Goal: Task Accomplishment & Management: Use online tool/utility

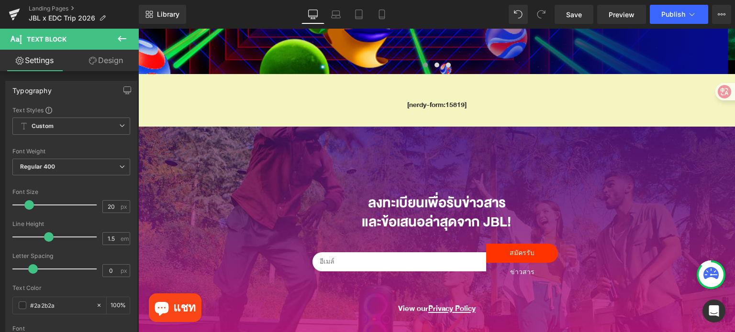
scroll to position [96, 0]
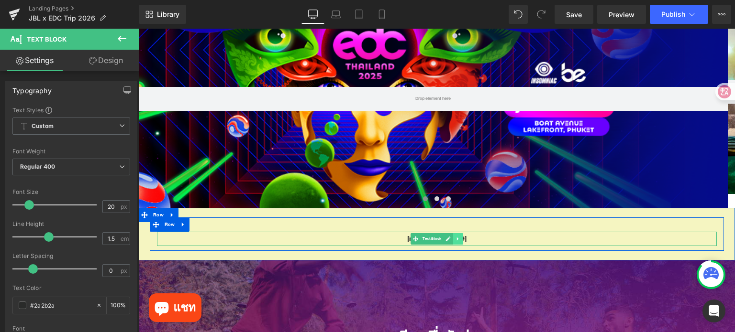
click at [456, 239] on icon at bounding box center [457, 239] width 5 height 6
click at [460, 238] on icon at bounding box center [462, 239] width 5 height 6
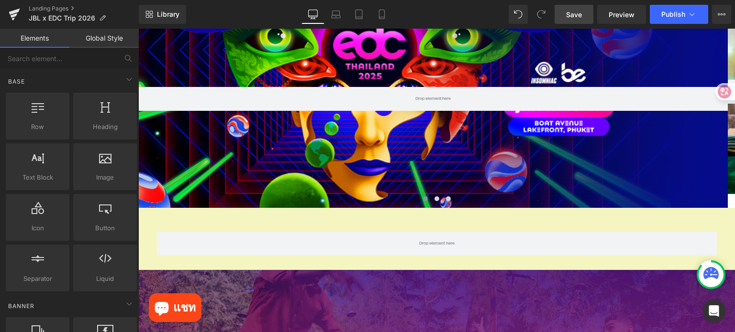
click at [576, 16] on span "Save" at bounding box center [574, 15] width 16 height 10
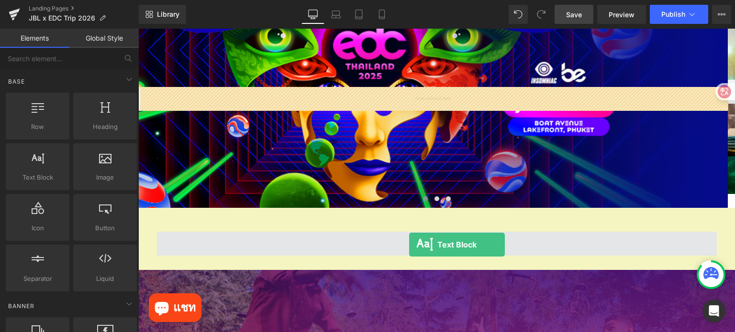
drag, startPoint x: 180, startPoint y: 204, endPoint x: 409, endPoint y: 245, distance: 232.7
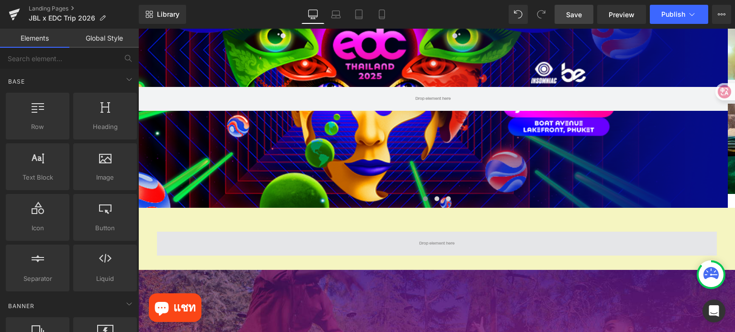
scroll to position [83, 0]
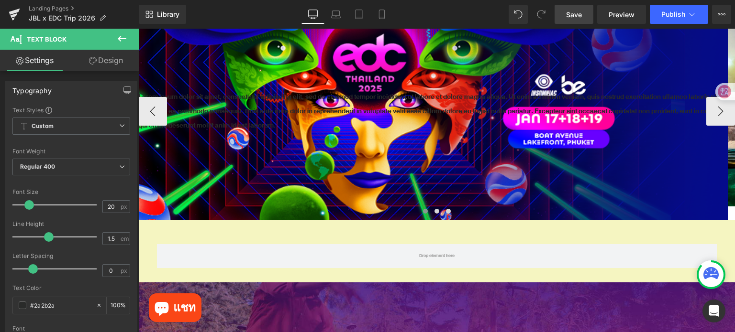
click at [138, 29] on div at bounding box center [138, 29] width 0 height 0
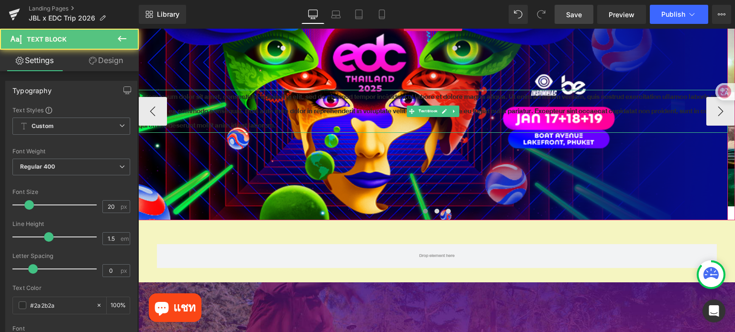
click at [352, 104] on p "Lorem ipsum dolor sit amet, consectetur adipiscing elit, sed do eiusmod tempor …" at bounding box center [432, 111] width 589 height 43
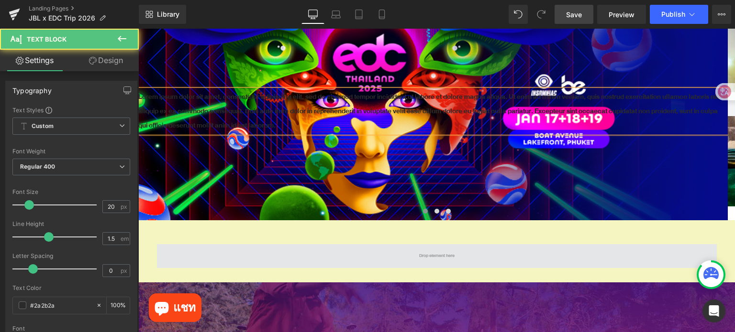
drag, startPoint x: 408, startPoint y: 221, endPoint x: 401, endPoint y: 250, distance: 29.6
click at [401, 252] on div "Image Image Row Image ‹ › [GEOGRAPHIC_DATA] Text Block Hero Banner Hero Banner" at bounding box center [436, 325] width 596 height 646
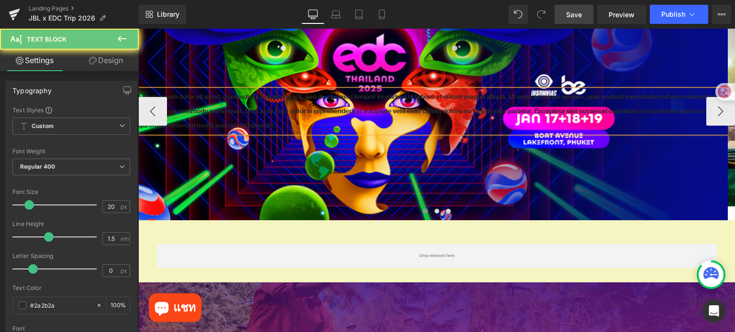
click at [353, 162] on div "Lorem ipsum dolor sit amet, consectetur adipiscing elit, sed do eiusmod tempor …" at bounding box center [432, 111] width 589 height 218
click at [350, 77] on div "Lorem ipsum dolor sit amet, consectetur adipiscing elit, sed do eiusmod tempor …" at bounding box center [432, 111] width 589 height 218
click at [401, 166] on div "Lorem ipsum dolor sit amet, consectetur adipiscing elit, sed do eiusmod tempor …" at bounding box center [432, 111] width 589 height 218
click at [410, 155] on div "Lorem ipsum dolor sit amet, consectetur adipiscing elit, sed do eiusmod tempor …" at bounding box center [432, 111] width 589 height 218
drag, startPoint x: 370, startPoint y: 180, endPoint x: 512, endPoint y: 195, distance: 143.3
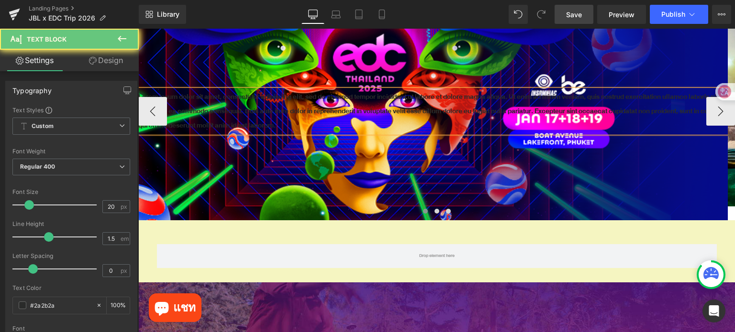
click at [370, 133] on p "Lorem ipsum dolor sit amet, consectetur adipiscing elit, sed do eiusmod tempor …" at bounding box center [432, 111] width 589 height 43
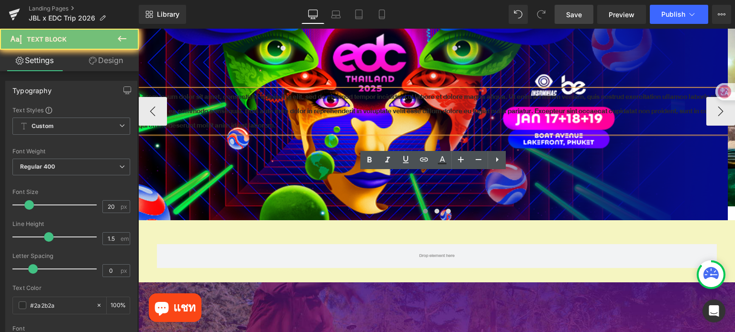
click at [256, 137] on div "Lorem ipsum dolor sit amet, consectetur adipiscing elit, sed do eiusmod tempor …" at bounding box center [432, 111] width 589 height 218
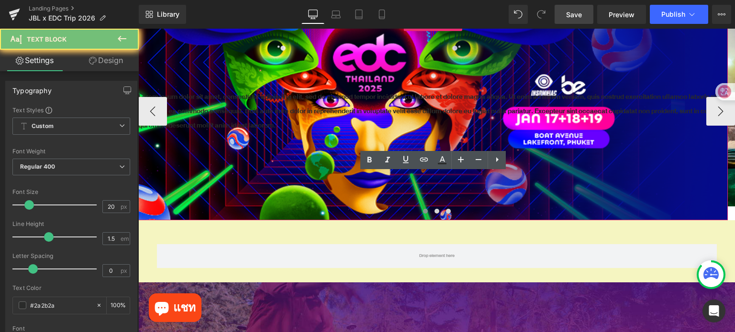
scroll to position [191, 0]
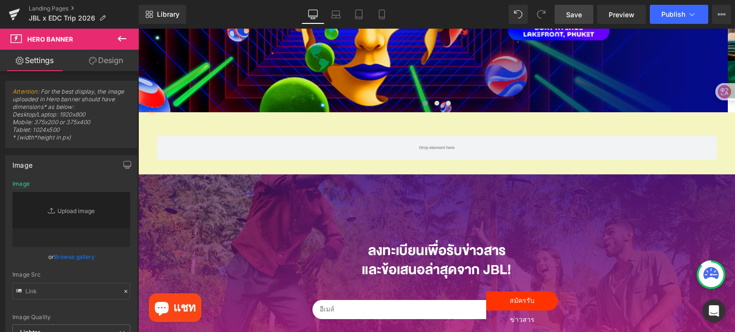
click at [124, 39] on icon at bounding box center [122, 39] width 9 height 6
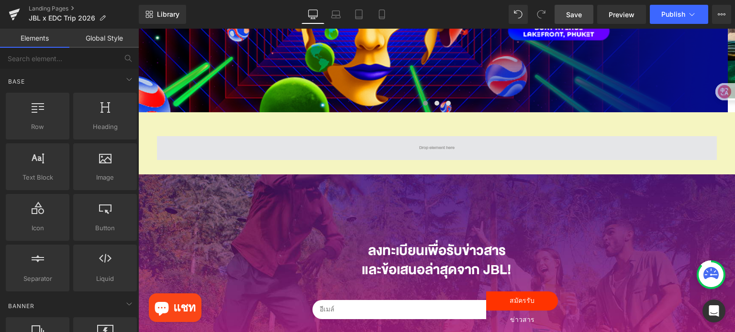
drag, startPoint x: 185, startPoint y: 203, endPoint x: 392, endPoint y: 144, distance: 215.6
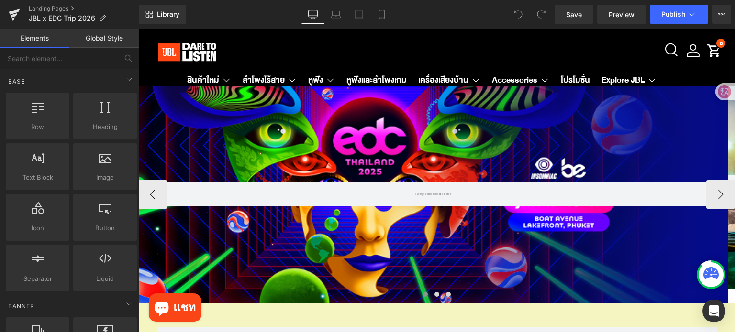
scroll to position [191, 0]
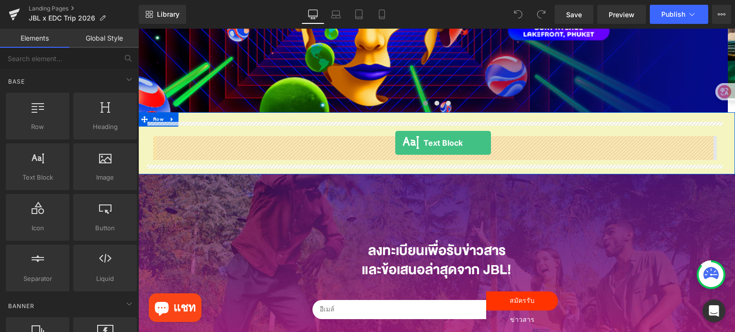
drag, startPoint x: 180, startPoint y: 201, endPoint x: 395, endPoint y: 143, distance: 223.0
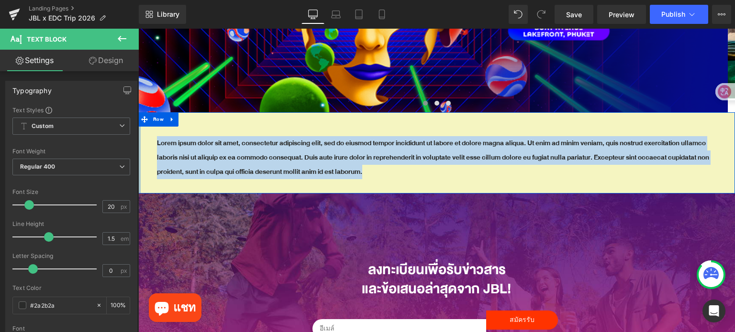
drag, startPoint x: 415, startPoint y: 173, endPoint x: 139, endPoint y: 144, distance: 277.5
click at [139, 144] on div "Lorem ipsum dolor sit amet, consectetur adipiscing elit, sed do eiusmod tempor …" at bounding box center [436, 152] width 596 height 81
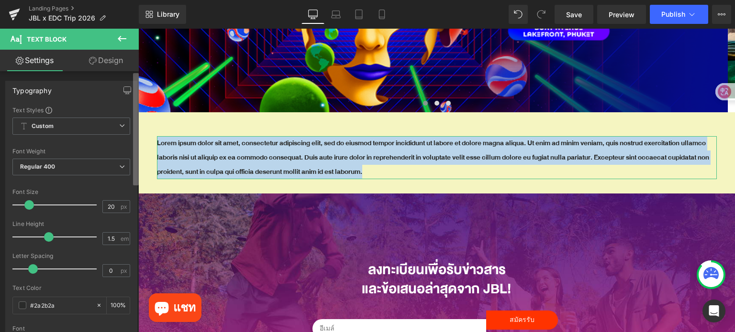
paste div
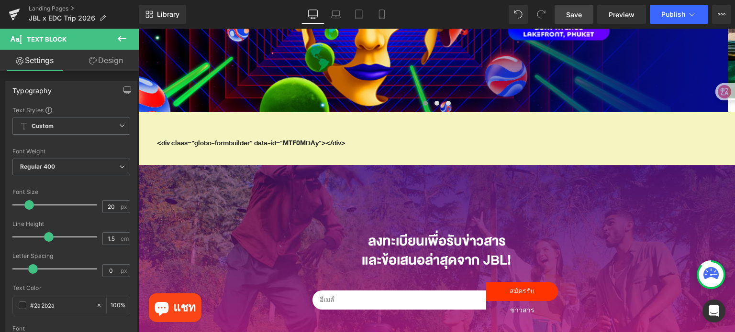
click at [560, 12] on link "Save" at bounding box center [573, 14] width 39 height 19
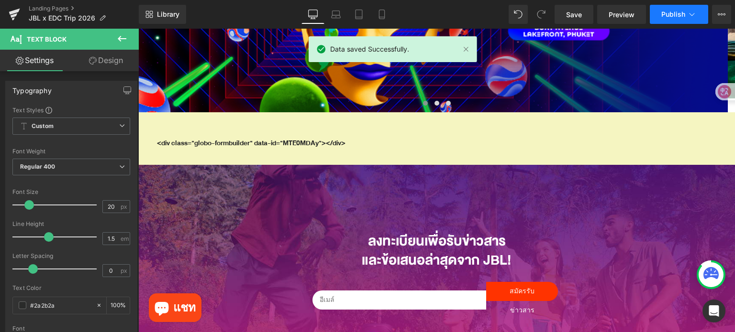
click at [676, 17] on span "Publish" at bounding box center [673, 15] width 24 height 8
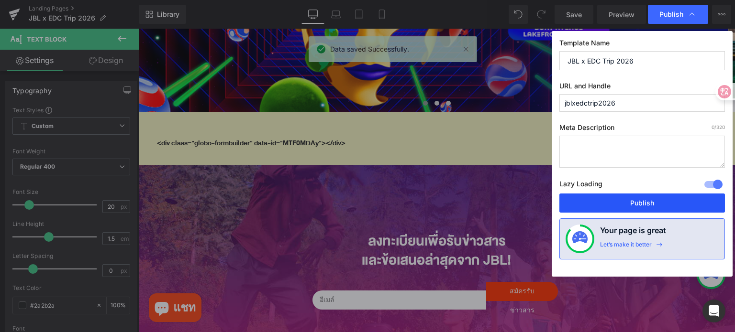
click at [642, 198] on button "Publish" at bounding box center [641, 203] width 165 height 19
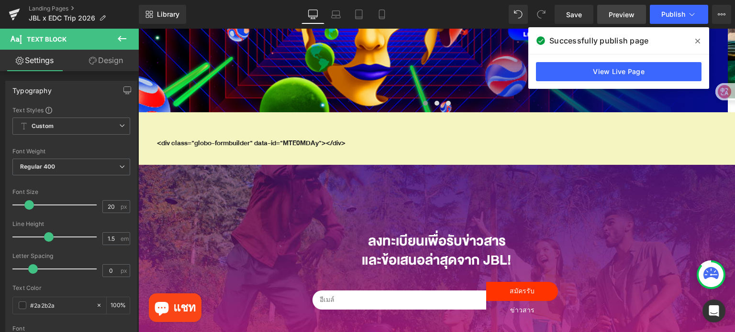
click at [616, 13] on span "Preview" at bounding box center [621, 15] width 26 height 10
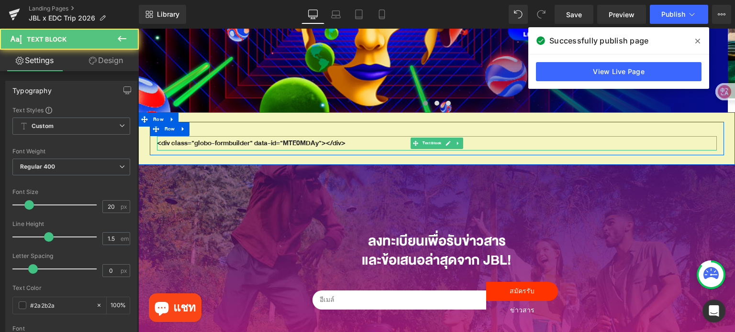
click at [362, 144] on p "<div class="globo-formbuilder" data-id="MTE0MDAy"></div>" at bounding box center [437, 143] width 560 height 14
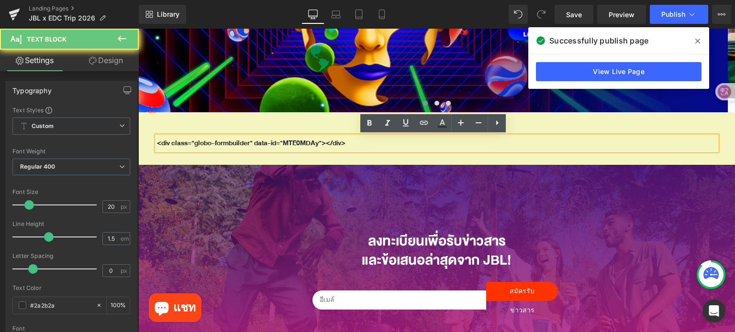
click at [363, 144] on p "<div class="globo-formbuilder" data-id="MTE0MDAy"></div>" at bounding box center [437, 143] width 560 height 14
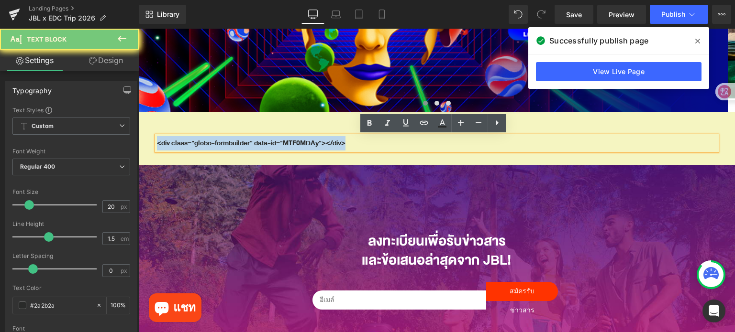
click at [363, 144] on p "<div class="globo-formbuilder" data-id="MTE0MDAy"></div>" at bounding box center [437, 143] width 560 height 14
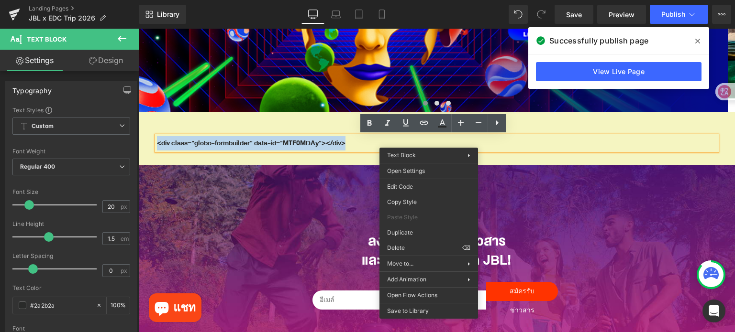
click at [230, 162] on div "<div class="globo-formbuilder" data-id="MTE0MDAy"></div> Text Block Row Row" at bounding box center [436, 138] width 596 height 53
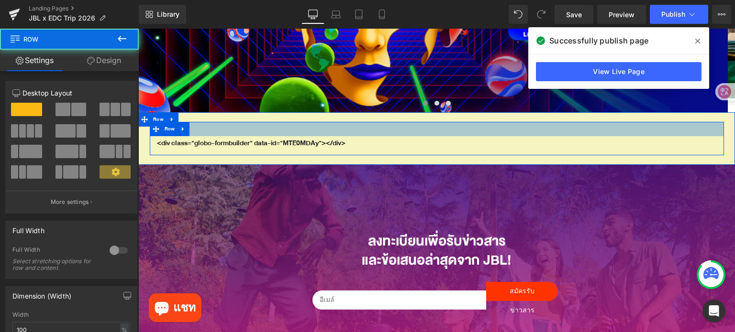
click at [392, 133] on div at bounding box center [437, 129] width 574 height 14
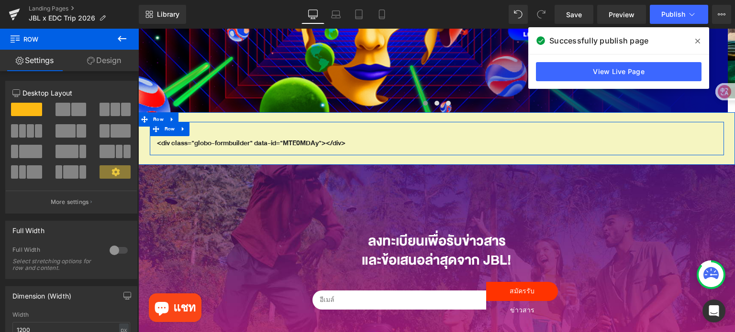
click at [406, 146] on p "<div class="globo-formbuilder" data-id="MTE0MDAy"></div>" at bounding box center [437, 143] width 560 height 14
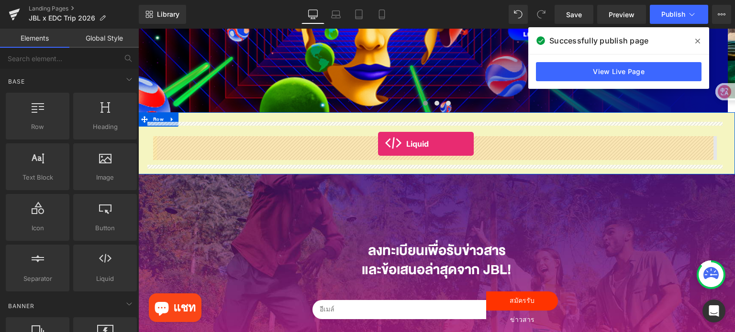
drag, startPoint x: 249, startPoint y: 309, endPoint x: 378, endPoint y: 144, distance: 209.5
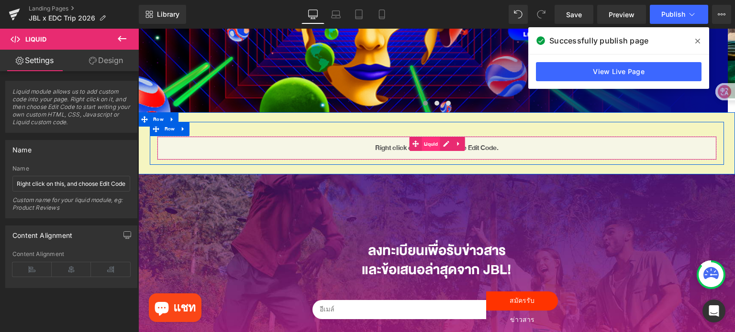
click at [431, 143] on span "Liquid" at bounding box center [430, 144] width 19 height 14
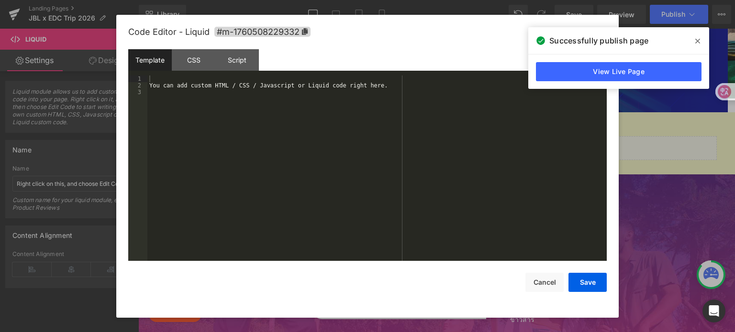
click at [424, 0] on div "Liquid You are previewing how the will restyle your page. You can not edit Elem…" at bounding box center [367, 0] width 735 height 0
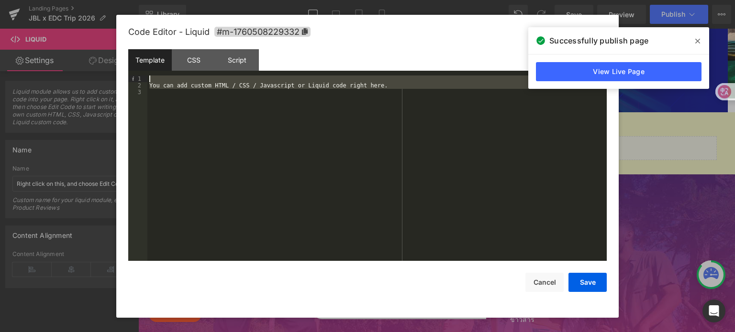
drag, startPoint x: 419, startPoint y: 93, endPoint x: 159, endPoint y: 81, distance: 260.5
click at [159, 81] on div "You can add custom HTML / CSS / Javascript or Liquid code right here." at bounding box center [376, 176] width 459 height 200
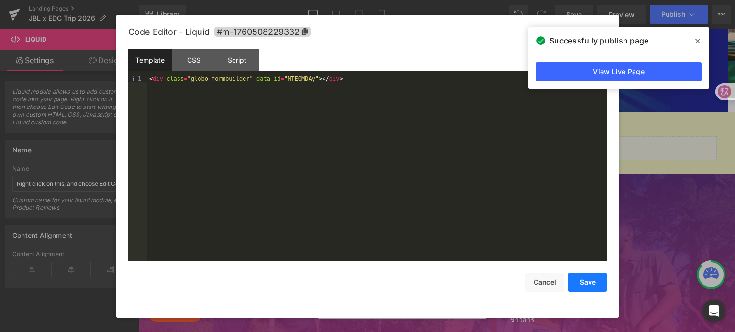
click at [575, 279] on button "Save" at bounding box center [587, 282] width 38 height 19
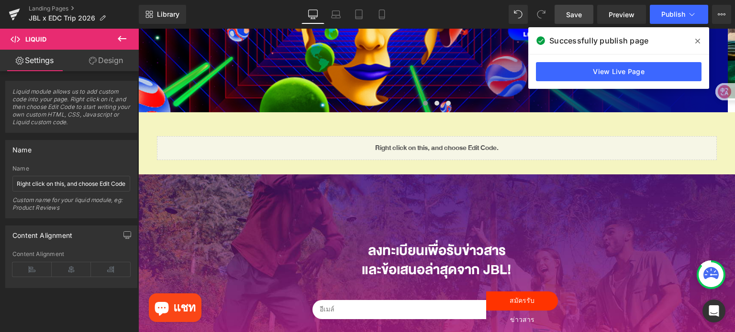
click at [572, 17] on span "Save" at bounding box center [574, 15] width 16 height 10
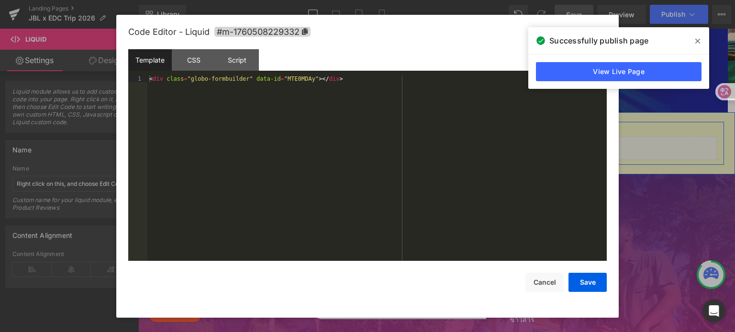
click at [441, 146] on div "Liquid" at bounding box center [437, 148] width 560 height 24
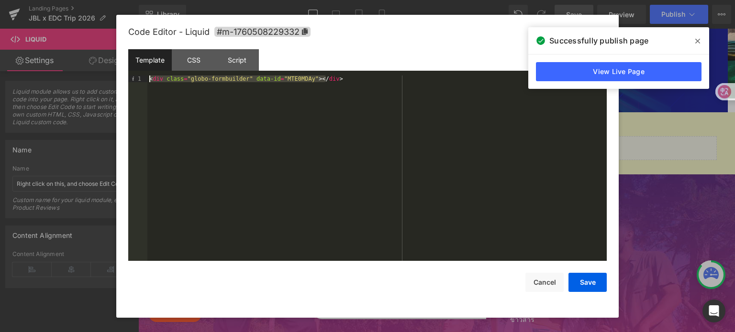
drag, startPoint x: 327, startPoint y: 130, endPoint x: 117, endPoint y: 73, distance: 217.4
click at [117, 73] on div "Code Editor - Liquid #m-1760508229332 Template CSS Script Data 1 < div class = …" at bounding box center [367, 166] width 502 height 303
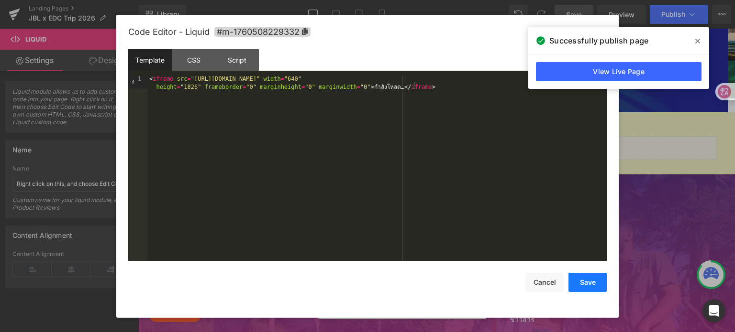
click at [581, 279] on button "Save" at bounding box center [587, 282] width 38 height 19
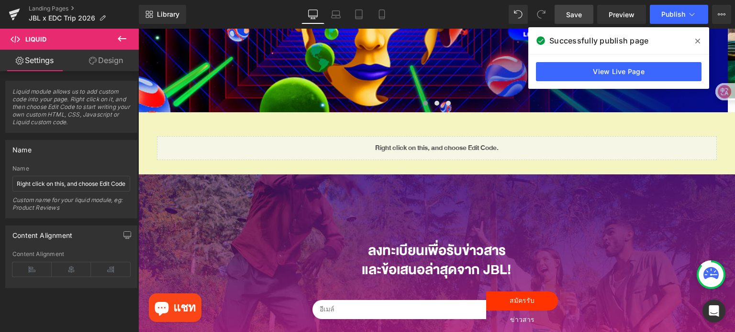
click at [589, 13] on link "Save" at bounding box center [573, 14] width 39 height 19
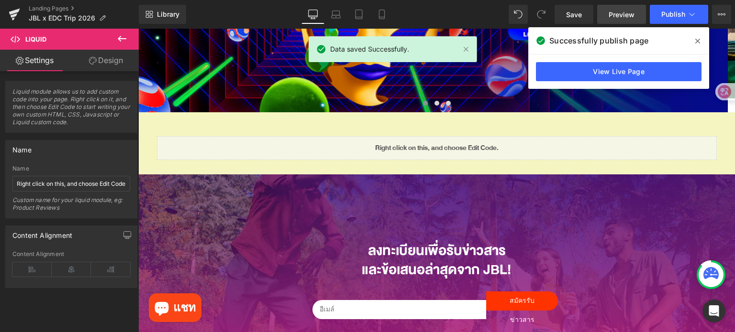
click at [618, 16] on span "Preview" at bounding box center [621, 15] width 26 height 10
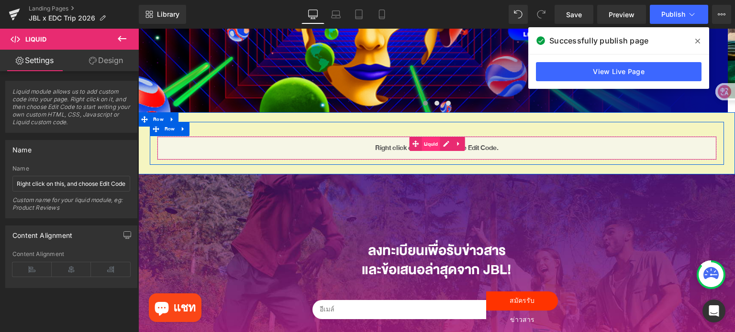
click at [422, 147] on span "Liquid" at bounding box center [430, 144] width 19 height 14
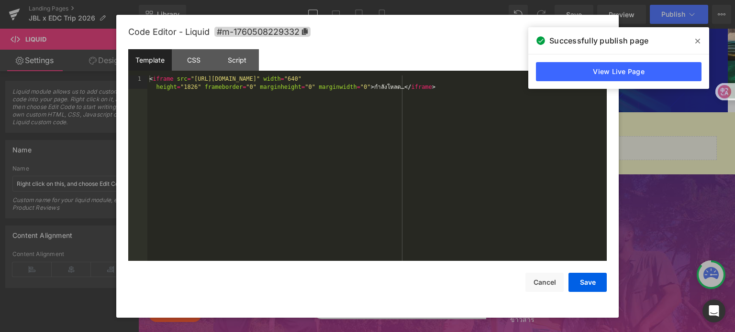
click at [396, 0] on div "Liquid You are previewing how the will restyle your page. You can not edit Elem…" at bounding box center [367, 0] width 735 height 0
drag, startPoint x: 173, startPoint y: 79, endPoint x: 154, endPoint y: 80, distance: 19.1
click at [154, 80] on div "< iframe src = "https://docs.google.com/forms/d/e/1FAIpQLSfgck6f5tMWc5L4z871iMT…" at bounding box center [376, 182] width 459 height 213
click at [193, 59] on div "CSS" at bounding box center [194, 60] width 44 height 22
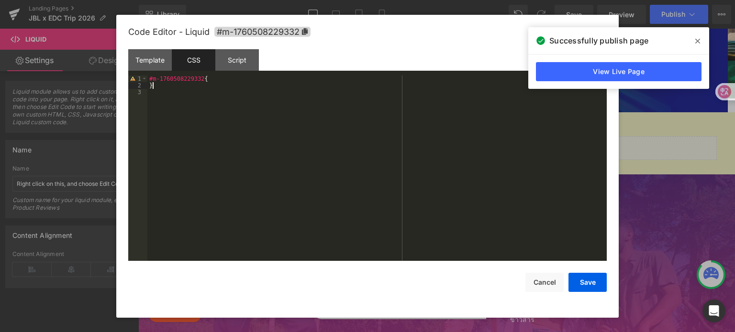
click at [176, 88] on div "#m-1760508229332 { }" at bounding box center [376, 176] width 459 height 200
click at [214, 78] on div "#m-1760508229332 { }" at bounding box center [376, 176] width 459 height 200
click at [157, 62] on div "Template" at bounding box center [150, 60] width 44 height 22
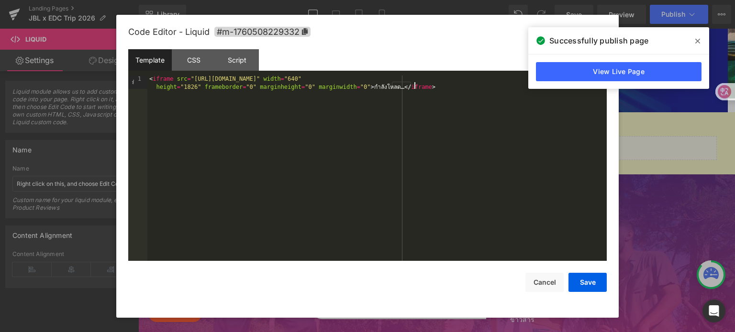
click at [239, 147] on div "< iframe src = "https://docs.google.com/forms/d/e/1FAIpQLSfgck6f5tMWc5L4z871iMT…" at bounding box center [376, 182] width 459 height 213
click at [186, 54] on div "CSS" at bounding box center [194, 60] width 44 height 22
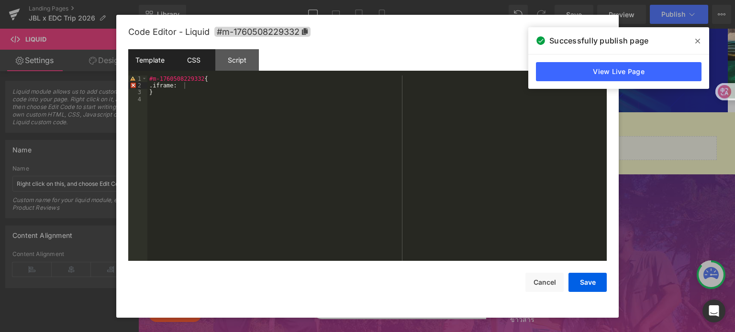
click at [159, 60] on div "Template" at bounding box center [150, 60] width 44 height 22
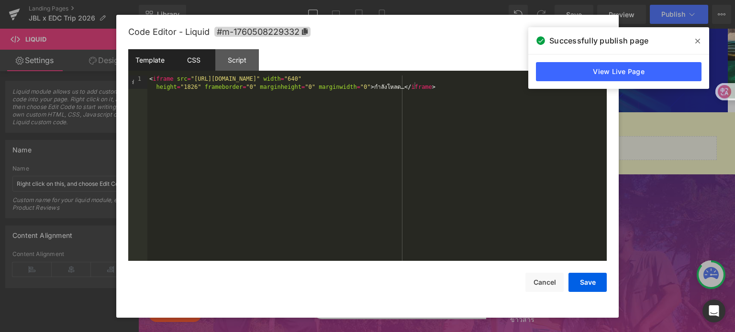
click at [191, 65] on div "CSS" at bounding box center [194, 60] width 44 height 22
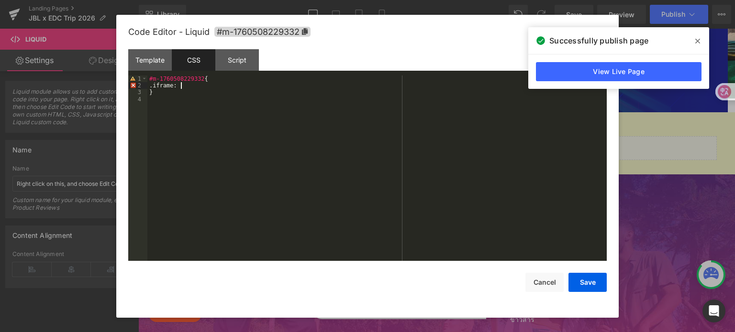
click at [181, 86] on div "#m-1760508229332 { .iframe: }" at bounding box center [376, 176] width 459 height 200
click at [156, 87] on div "#m-1760508229332 { .iframe { } }" at bounding box center [376, 176] width 459 height 200
click at [159, 87] on div "#m-1760508229332 { .iframe { } }" at bounding box center [376, 176] width 459 height 200
click at [184, 96] on div "#m-1760508229332 { iframe { } }" at bounding box center [376, 176] width 459 height 200
click at [180, 93] on div "#m-1760508229332 { iframe { } }" at bounding box center [376, 176] width 459 height 200
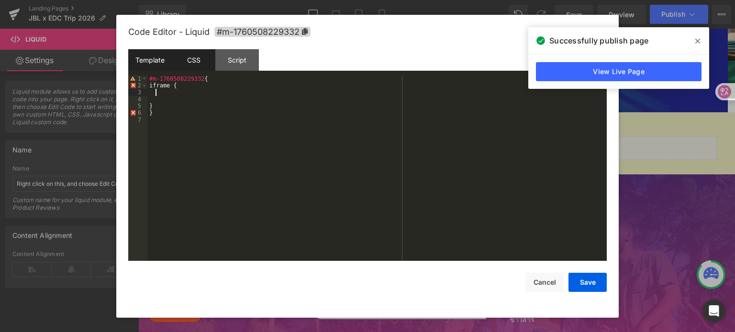
click at [145, 63] on div "Template" at bounding box center [150, 60] width 44 height 22
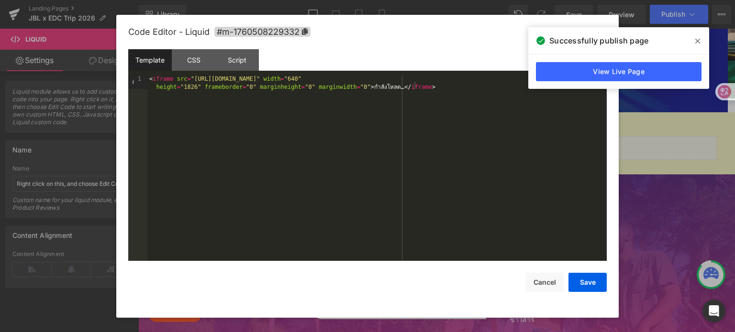
click at [698, 42] on icon at bounding box center [697, 41] width 5 height 5
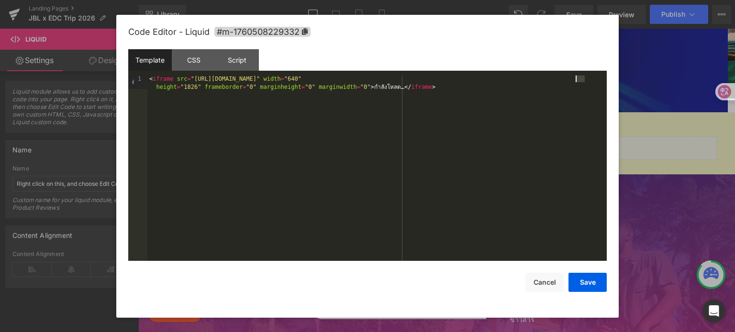
drag, startPoint x: 584, startPoint y: 80, endPoint x: 575, endPoint y: 80, distance: 9.1
click at [575, 80] on div "< iframe src = "https://docs.google.com/forms/d/e/1FAIpQLSfgck6f5tMWc5L4z871iMT…" at bounding box center [376, 182] width 459 height 213
drag, startPoint x: 584, startPoint y: 281, endPoint x: 420, endPoint y: 227, distance: 172.1
click at [584, 281] on button "Save" at bounding box center [587, 282] width 38 height 19
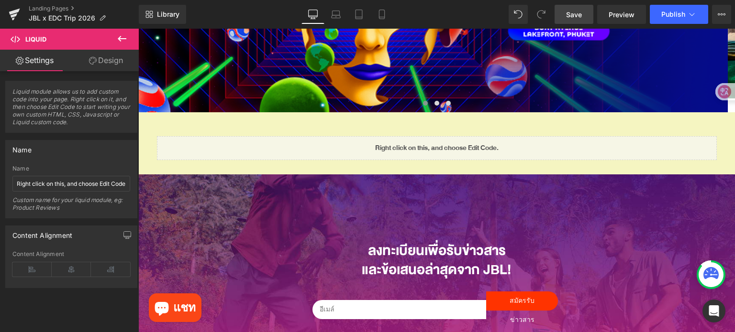
click at [579, 12] on span "Save" at bounding box center [574, 15] width 16 height 10
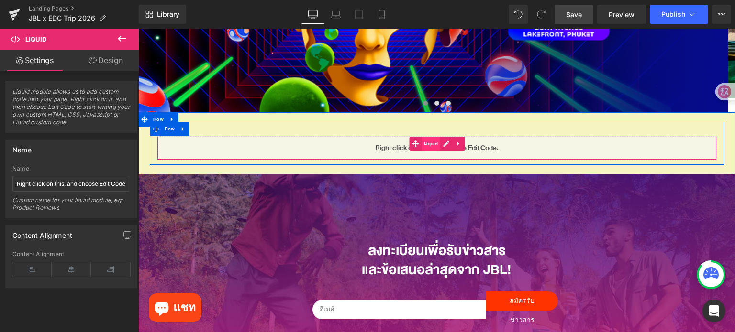
click at [426, 146] on span "Liquid" at bounding box center [430, 144] width 19 height 14
click at [438, 141] on div "Liquid" at bounding box center [437, 148] width 560 height 24
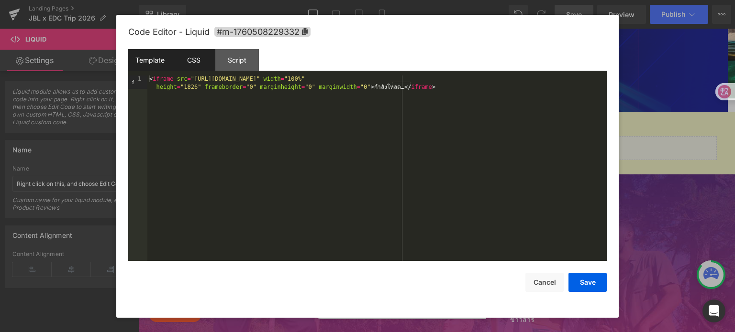
click at [208, 59] on div "CSS" at bounding box center [194, 60] width 44 height 22
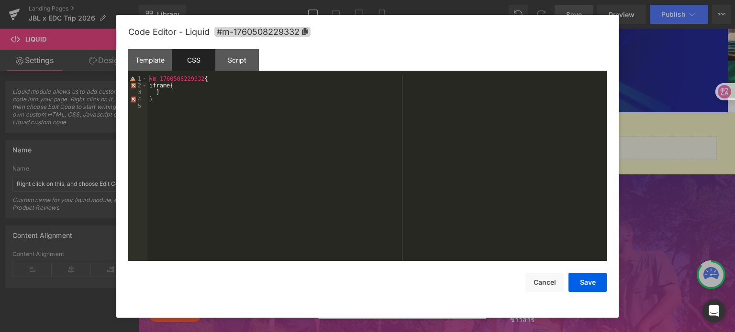
click at [185, 90] on div "#m-1760508229332 { iframe{ } }" at bounding box center [376, 176] width 459 height 200
click at [189, 86] on div "#m-1760508229332 { iframe{ } }" at bounding box center [376, 176] width 459 height 200
click at [140, 53] on div "Template" at bounding box center [150, 60] width 44 height 22
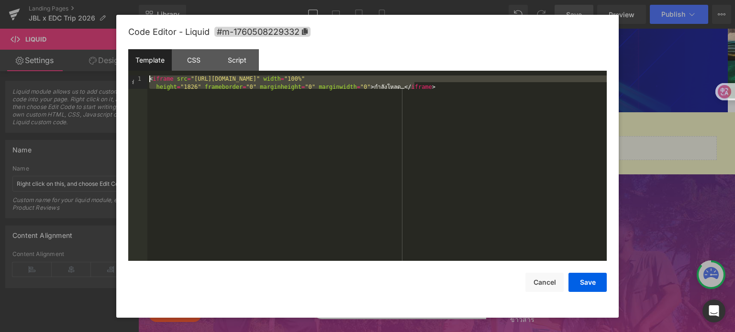
drag, startPoint x: 424, startPoint y: 87, endPoint x: 143, endPoint y: 81, distance: 280.3
click at [143, 81] on pre "1 < iframe src = "https://docs.google.com/forms/d/e/1FAIpQLSfgck6f5tMWc5L4z871i…" at bounding box center [367, 169] width 478 height 186
click at [332, 107] on div "< iframe src = "https://docs.google.com/forms/d/e/1FAIpQLSfgck6f5tMWc5L4z871iMT…" at bounding box center [376, 169] width 459 height 186
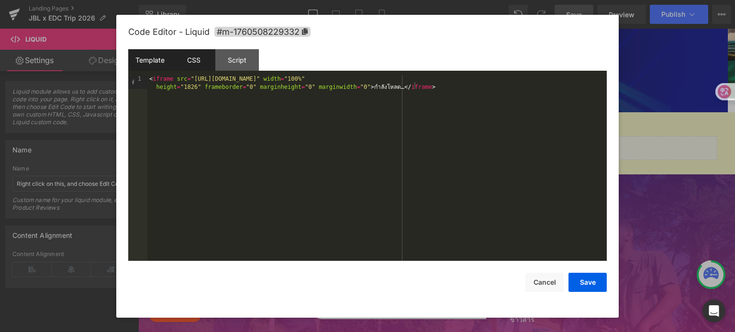
click at [202, 55] on div "CSS" at bounding box center [194, 60] width 44 height 22
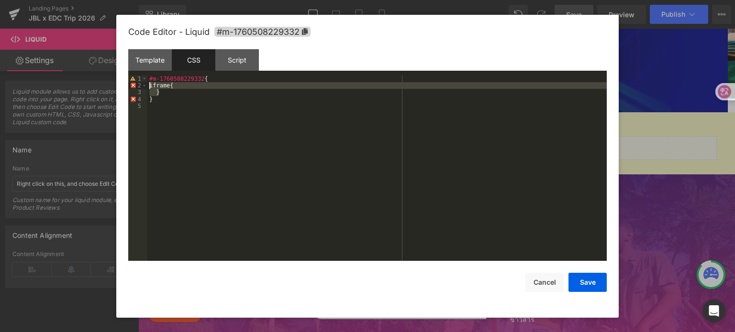
drag, startPoint x: 183, startPoint y: 91, endPoint x: 153, endPoint y: 87, distance: 30.5
click at [153, 87] on div "#m-1760508229332 { iframe{ } }" at bounding box center [376, 176] width 459 height 200
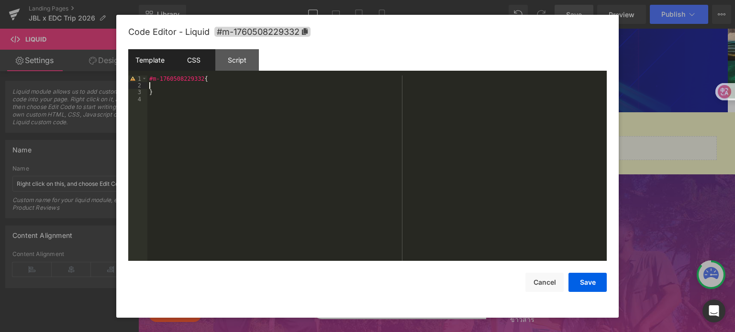
click at [140, 66] on div "Template" at bounding box center [150, 60] width 44 height 22
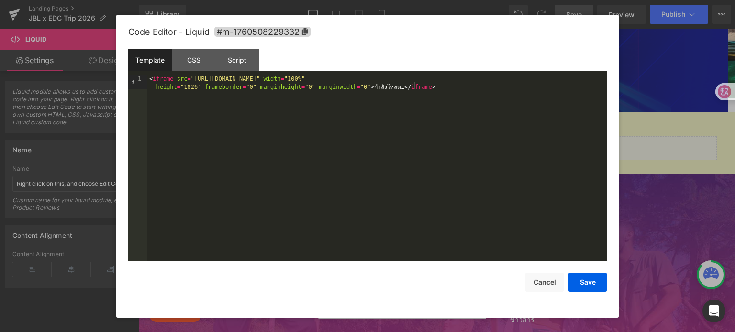
click at [352, 88] on div "< iframe src = "https://docs.google.com/forms/d/e/1FAIpQLSfgck6f5tMWc5L4z871iMT…" at bounding box center [376, 182] width 459 height 213
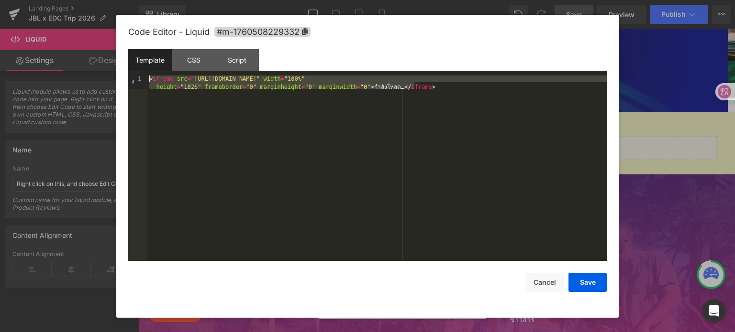
drag, startPoint x: 242, startPoint y: 143, endPoint x: 132, endPoint y: 74, distance: 129.5
click at [132, 74] on div "Template CSS Script Data 1 < iframe src = "https://docs.google.com/forms/d/e/1F…" at bounding box center [367, 155] width 478 height 212
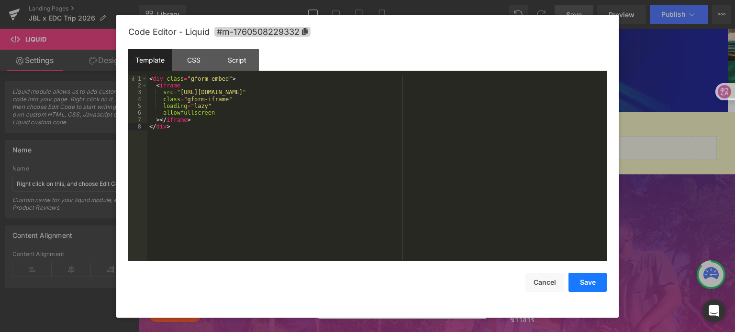
click at [583, 286] on button "Save" at bounding box center [587, 282] width 38 height 19
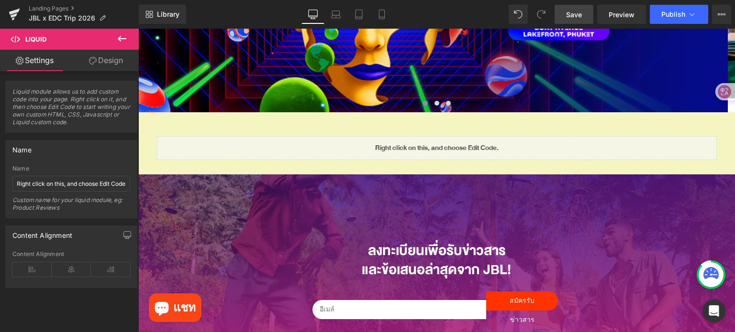
click at [577, 14] on span "Save" at bounding box center [574, 15] width 16 height 10
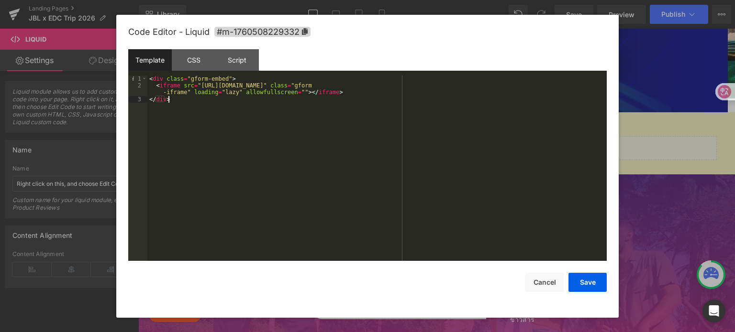
drag, startPoint x: 303, startPoint y: 114, endPoint x: 277, endPoint y: 120, distance: 26.5
click at [277, 120] on div "< div class = "gform-embed" > < iframe src = "https://docs.google.com/forms/d/e…" at bounding box center [376, 176] width 459 height 200
click at [292, 94] on div "< div class = "gform-embed" > < iframe src = "https://docs.google.com/forms/d/e…" at bounding box center [376, 176] width 459 height 200
click at [191, 58] on div "CSS" at bounding box center [194, 60] width 44 height 22
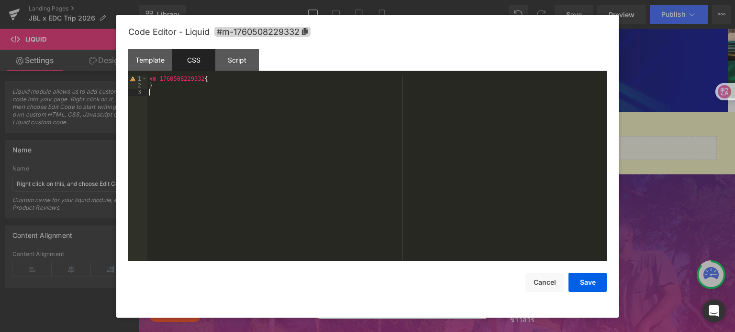
click at [240, 116] on div "#m-1760508229332 { }" at bounding box center [376, 176] width 459 height 200
click at [207, 84] on div "#m-1760508229332 { }" at bounding box center [376, 176] width 459 height 200
click at [222, 81] on div "#m-1760508229332 { }" at bounding box center [376, 176] width 459 height 200
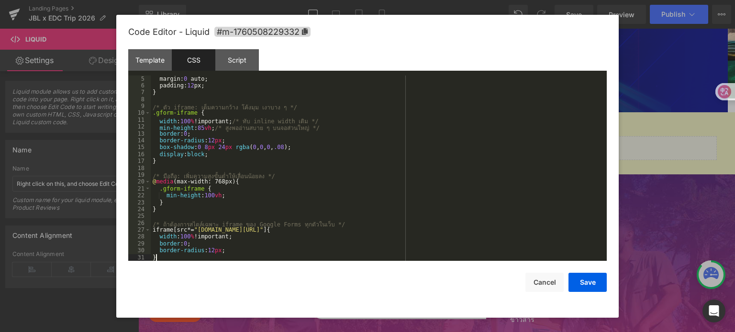
scroll to position [27, 0]
click at [588, 282] on button "Save" at bounding box center [587, 282] width 38 height 19
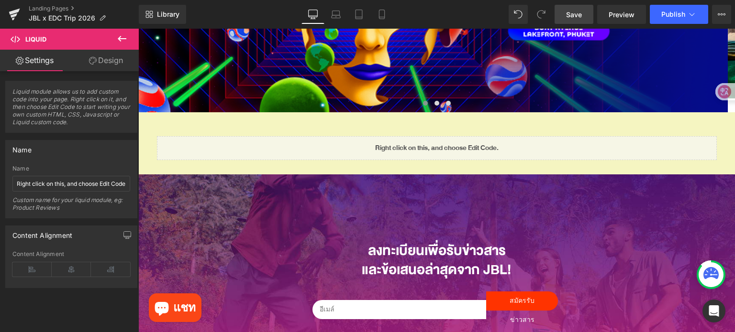
click at [571, 18] on span "Save" at bounding box center [574, 15] width 16 height 10
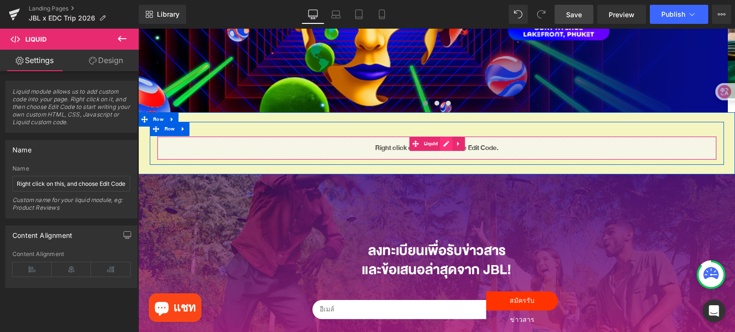
click at [440, 142] on div "Liquid" at bounding box center [437, 148] width 560 height 24
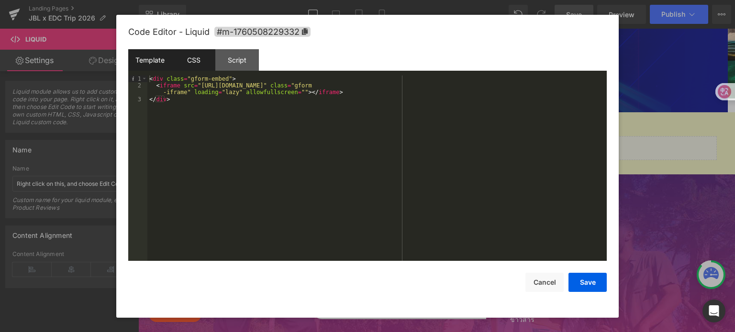
click at [201, 59] on div "CSS" at bounding box center [194, 60] width 44 height 22
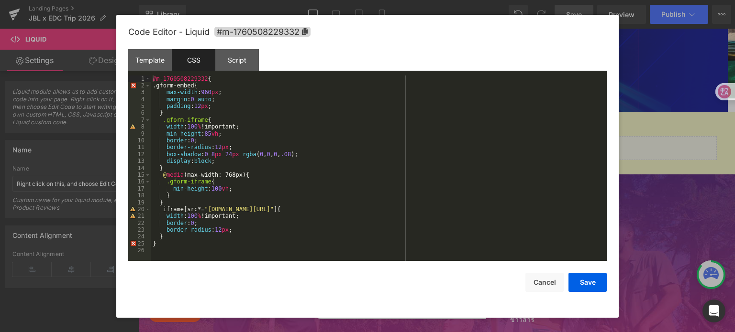
click at [252, 135] on div "#m-1760508229332 { .gform-embed{ max-width : 960 px ; margin : 0 auto ; padding…" at bounding box center [379, 176] width 456 height 200
drag, startPoint x: 216, startPoint y: 136, endPoint x: 204, endPoint y: 136, distance: 12.4
click at [204, 136] on div "#m-1760508229332 { .gform-embed{ max-width : 960 px ; margin : 0 auto ; padding…" at bounding box center [379, 176] width 456 height 200
click at [584, 284] on button "Save" at bounding box center [587, 282] width 38 height 19
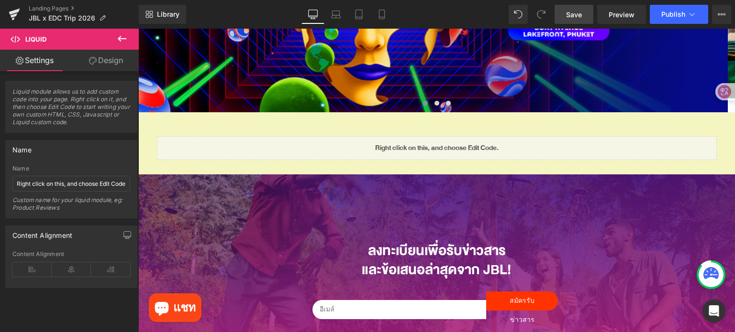
click at [582, 18] on span "Save" at bounding box center [574, 15] width 16 height 10
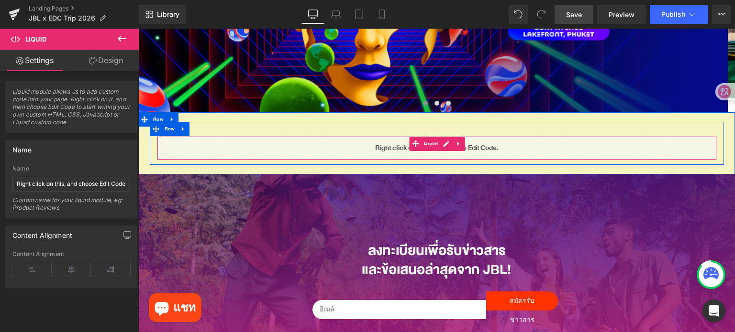
click at [442, 147] on div "Liquid" at bounding box center [437, 148] width 560 height 24
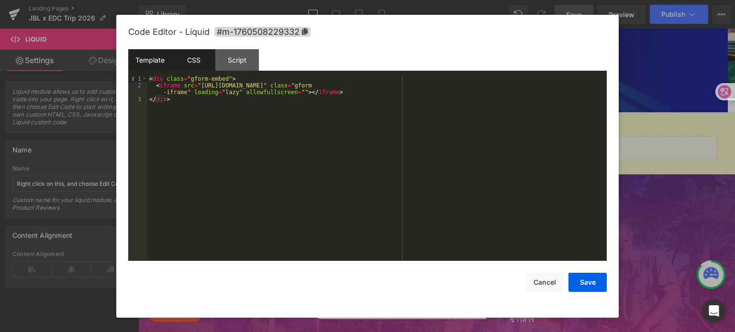
click at [195, 60] on div "CSS" at bounding box center [194, 60] width 44 height 22
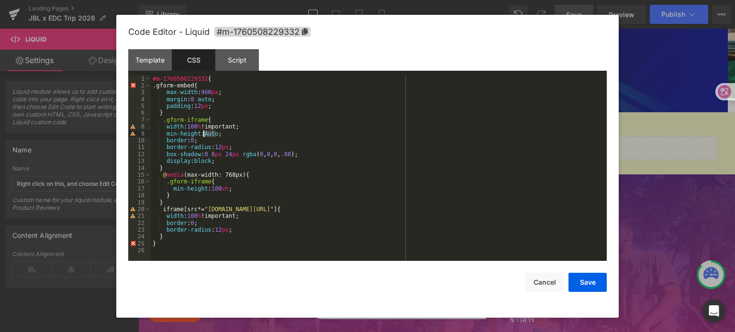
drag, startPoint x: 216, startPoint y: 134, endPoint x: 203, endPoint y: 134, distance: 12.9
click at [203, 134] on div "#m-1760508229332 { .gform-embed{ max-width : 960 px ; margin : 0 auto ; padding…" at bounding box center [379, 176] width 456 height 200
click at [591, 283] on button "Save" at bounding box center [587, 282] width 38 height 19
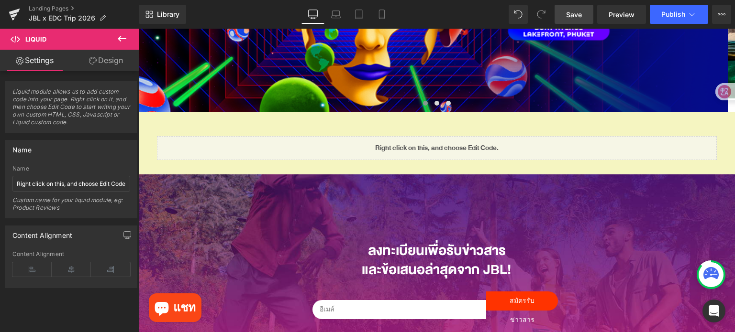
click at [562, 10] on link "Save" at bounding box center [573, 14] width 39 height 19
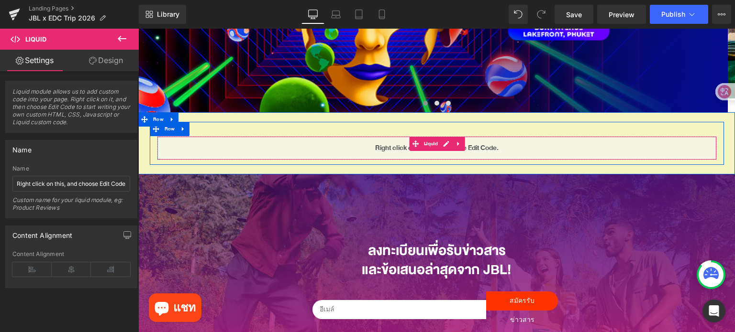
click at [445, 141] on div "Liquid" at bounding box center [437, 148] width 560 height 24
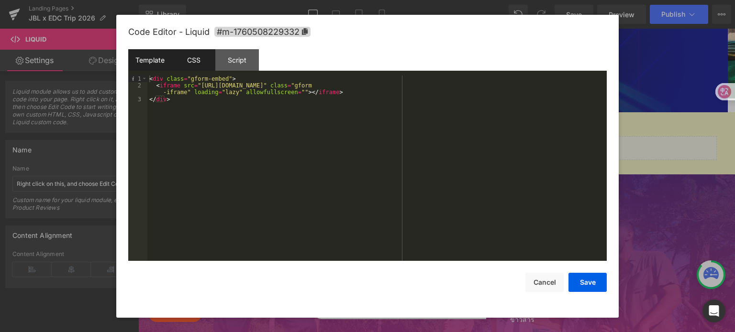
click at [209, 51] on div "CSS" at bounding box center [194, 60] width 44 height 22
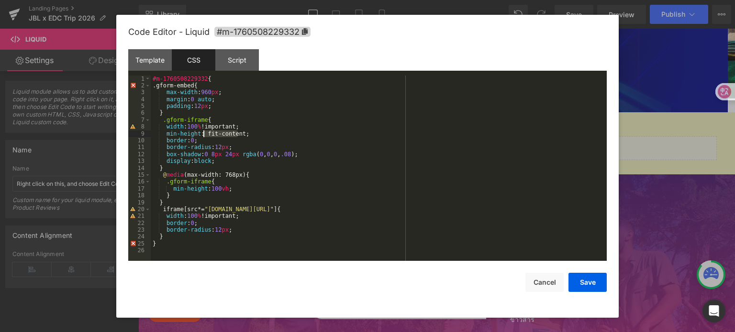
drag, startPoint x: 237, startPoint y: 134, endPoint x: 204, endPoint y: 133, distance: 33.0
click at [204, 133] on div "#m-1760508229332 { .gform-embed{ max-width : 960 px ; margin : 0 auto ; padding…" at bounding box center [379, 176] width 456 height 200
click at [585, 285] on button "Save" at bounding box center [587, 282] width 38 height 19
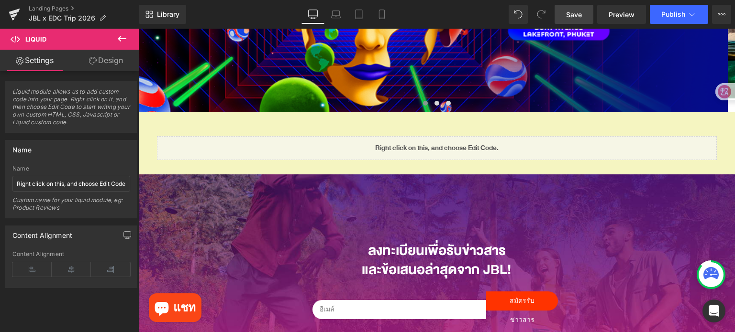
click at [572, 13] on span "Save" at bounding box center [574, 15] width 16 height 10
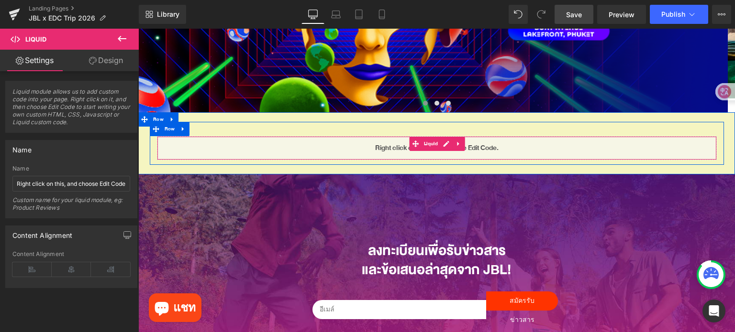
click at [445, 145] on div "Liquid" at bounding box center [437, 148] width 560 height 24
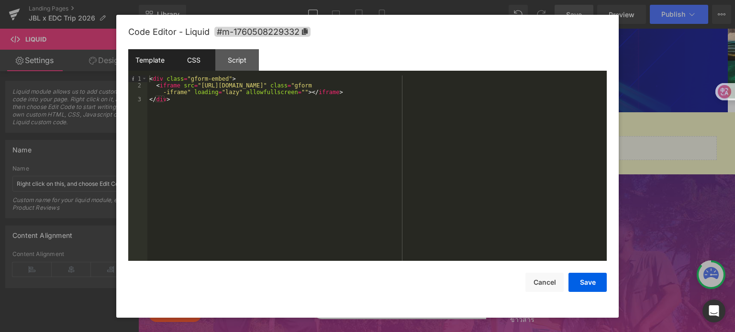
click at [193, 57] on div "CSS" at bounding box center [194, 60] width 44 height 22
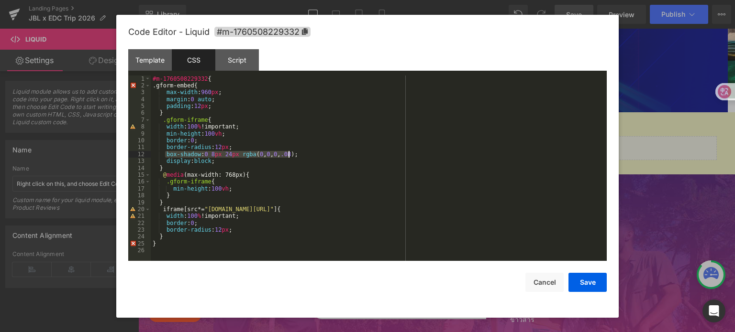
drag, startPoint x: 164, startPoint y: 153, endPoint x: 318, endPoint y: 152, distance: 154.0
click at [318, 152] on div "#m-1760508229332 { .gform-embed{ max-width : 960 px ; margin : 0 auto ; padding…" at bounding box center [379, 176] width 456 height 200
click at [331, 160] on div "#m-1760508229332 { .gform-embed{ max-width : 960 px ; margin : 0 auto ; padding…" at bounding box center [379, 176] width 456 height 200
click at [575, 288] on button "Save" at bounding box center [587, 282] width 38 height 19
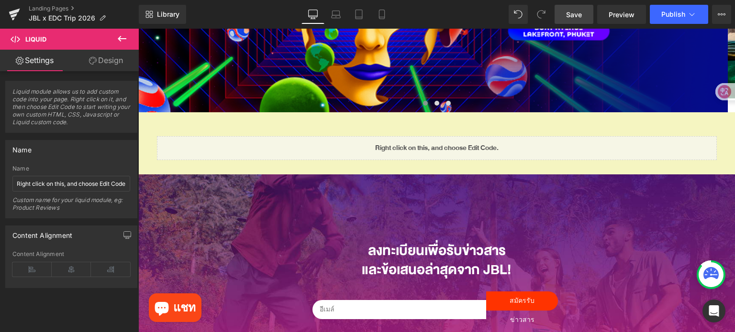
click at [577, 14] on span "Save" at bounding box center [574, 15] width 16 height 10
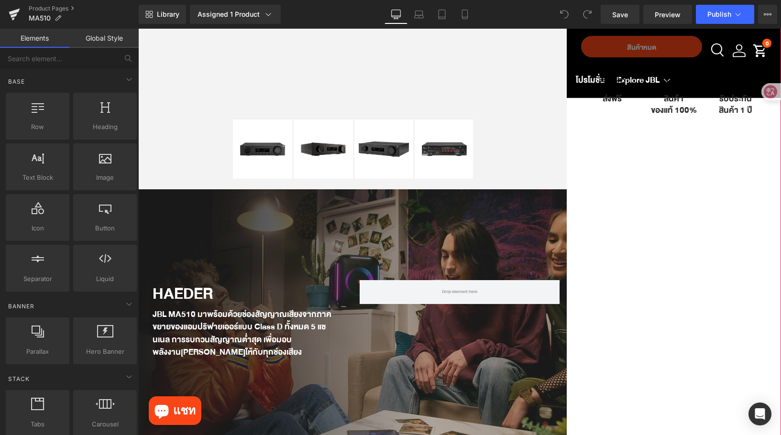
scroll to position [383, 0]
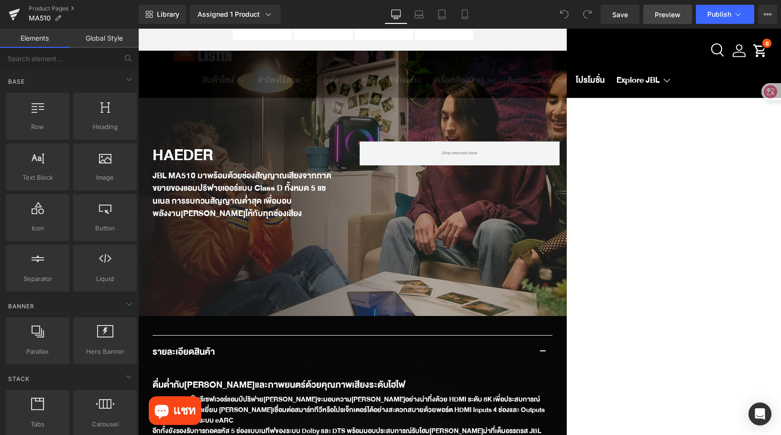
click at [680, 21] on link "Preview" at bounding box center [667, 14] width 49 height 19
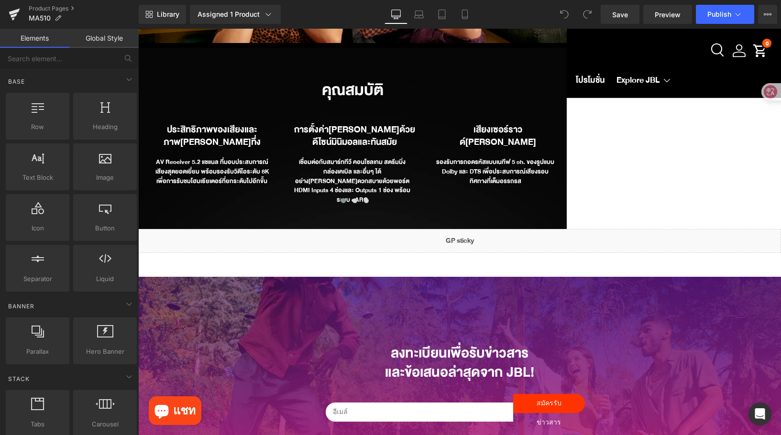
scroll to position [1626, 0]
